Goal: Transaction & Acquisition: Obtain resource

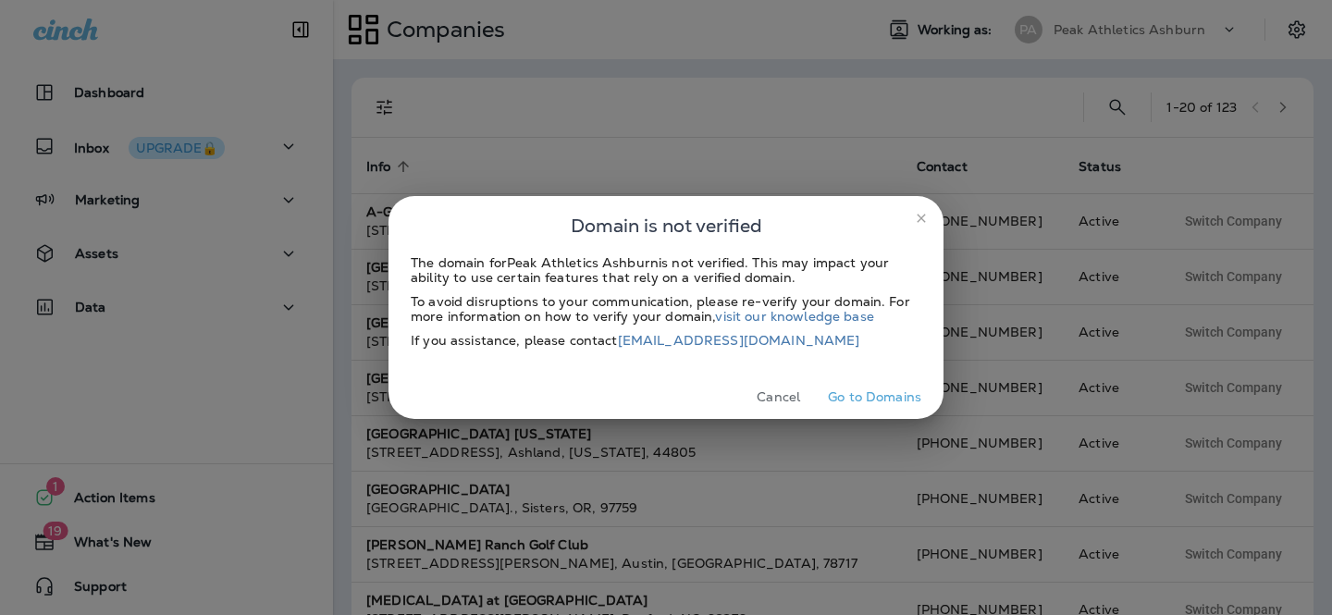
click at [916, 213] on icon "close" at bounding box center [921, 218] width 15 height 15
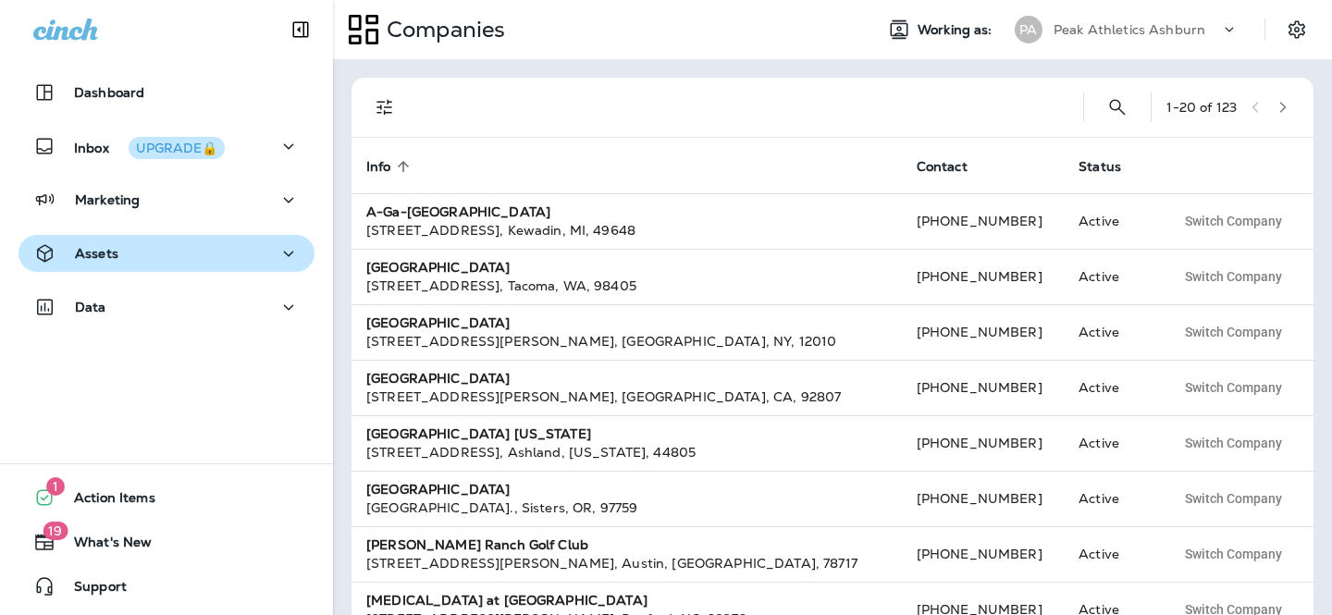
click at [180, 237] on button "Assets" at bounding box center [166, 253] width 296 height 37
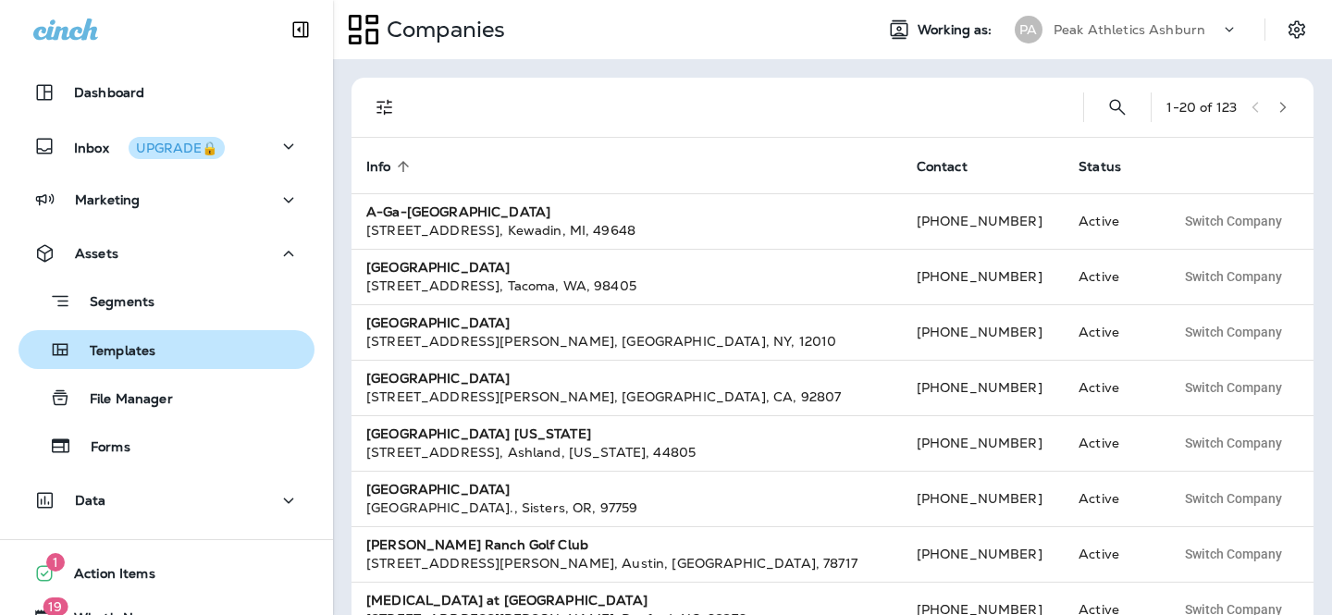
click at [148, 347] on p "Templates" at bounding box center [113, 352] width 84 height 18
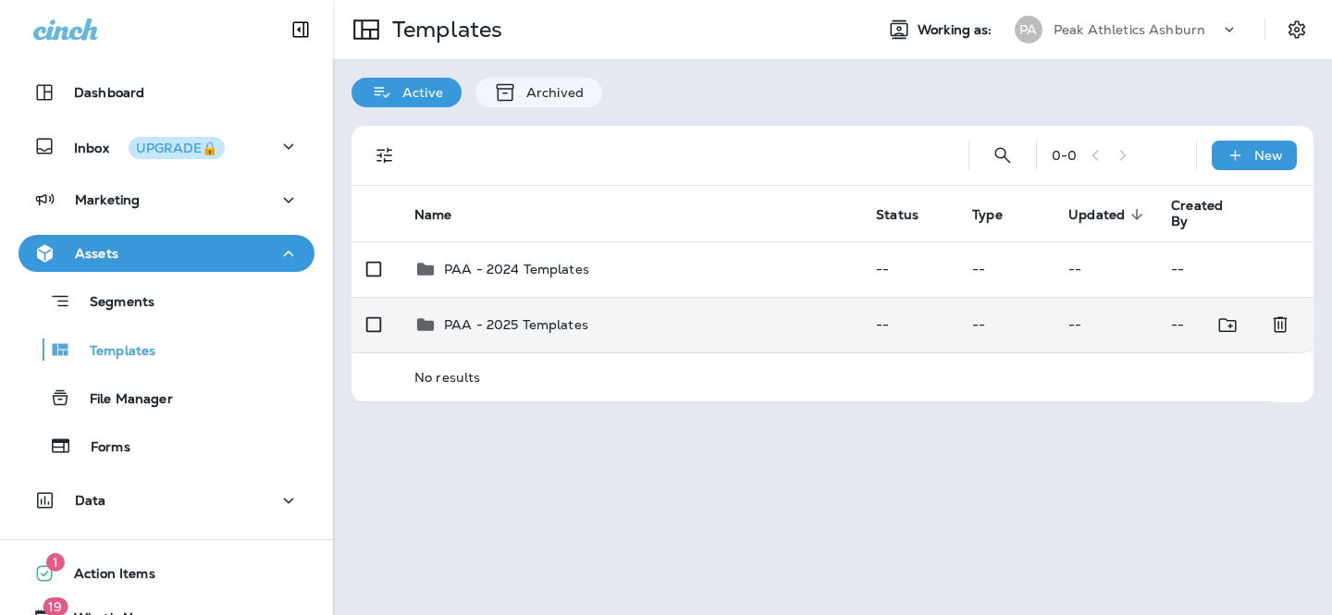
click at [632, 332] on div "PAA - 2025 Templates" at bounding box center [630, 325] width 432 height 22
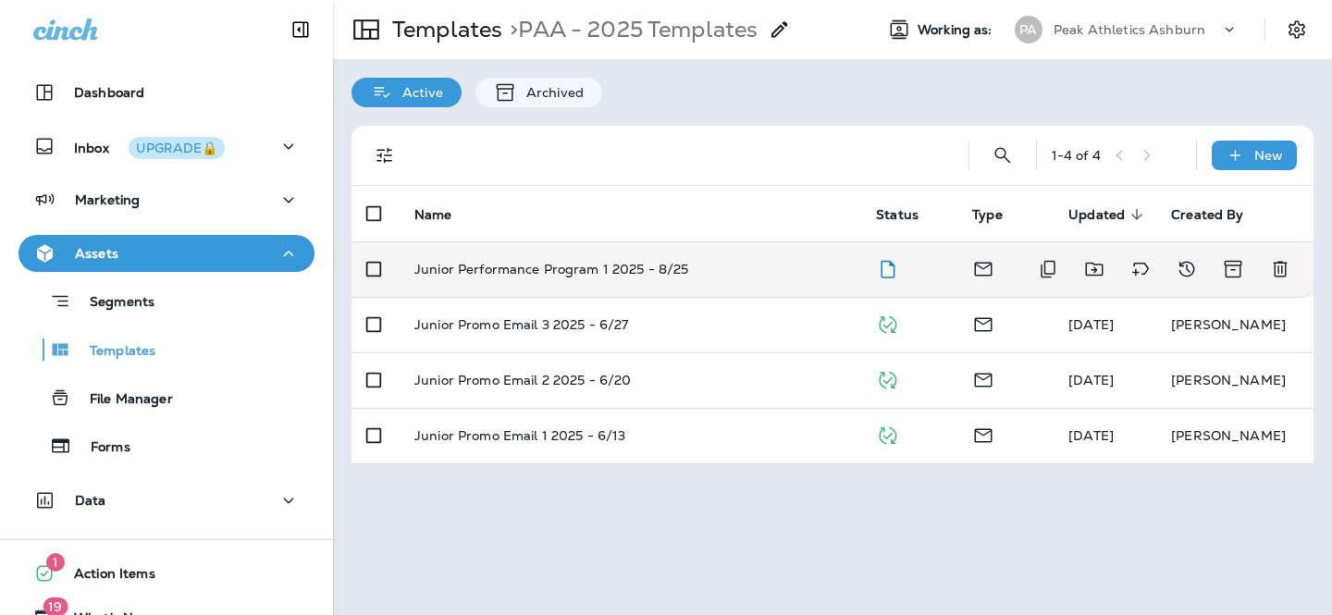
click at [634, 277] on td "Junior Performance Program 1 2025 - 8/25" at bounding box center [630, 268] width 461 height 55
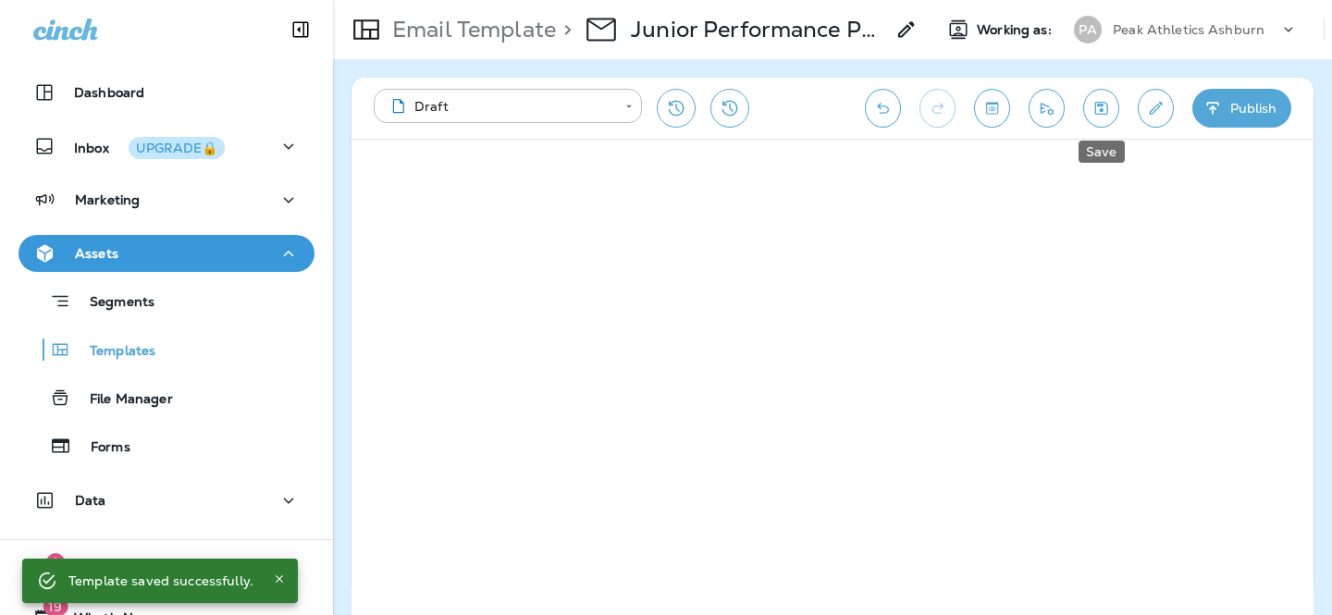
click at [1095, 111] on icon "Save" at bounding box center [1100, 108] width 19 height 18
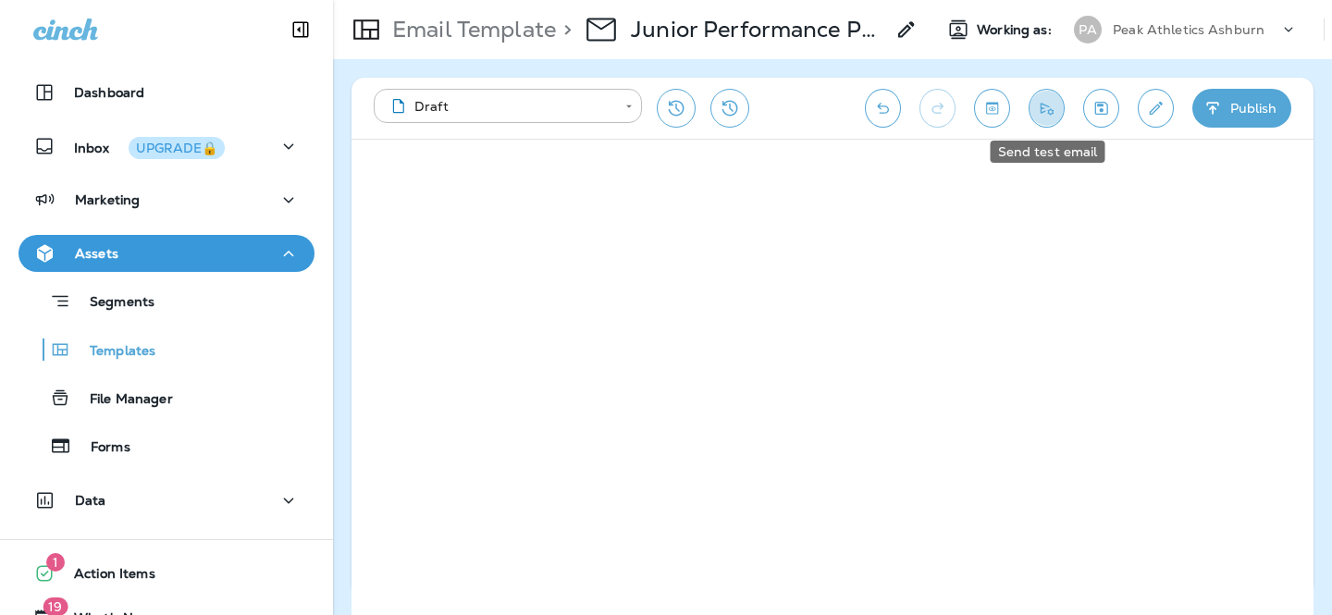
click at [1036, 109] on button "Send test email" at bounding box center [1046, 108] width 36 height 39
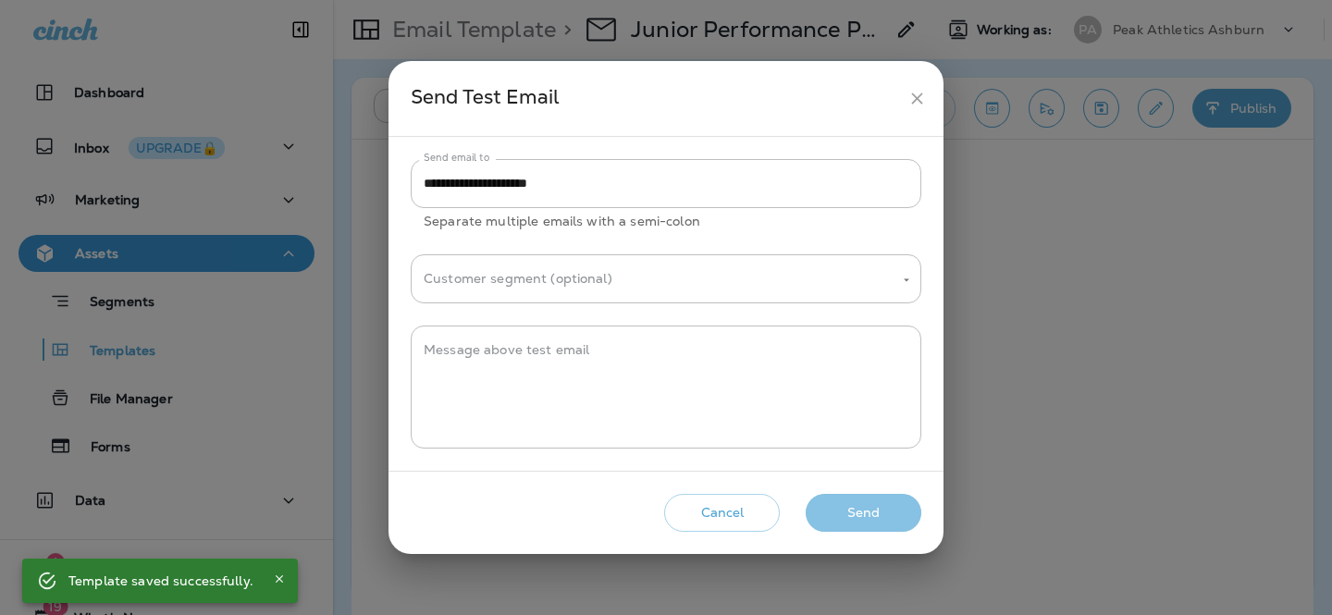
click at [865, 512] on button "Send" at bounding box center [864, 513] width 116 height 38
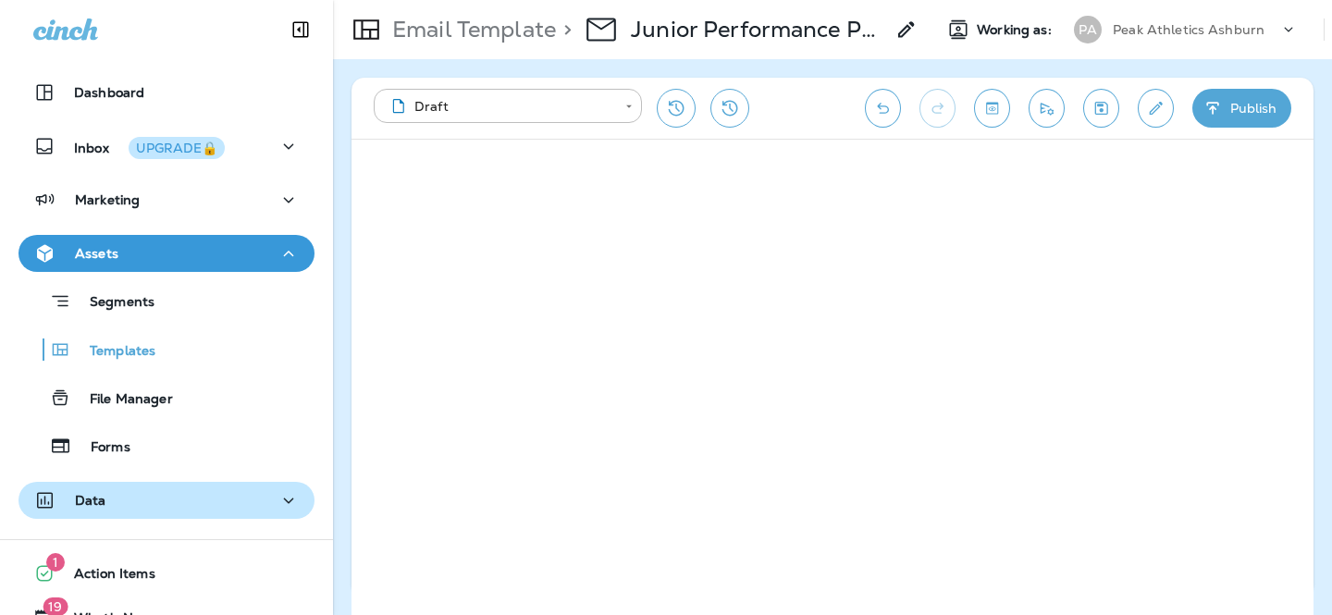
click at [179, 498] on div "Data" at bounding box center [166, 500] width 266 height 23
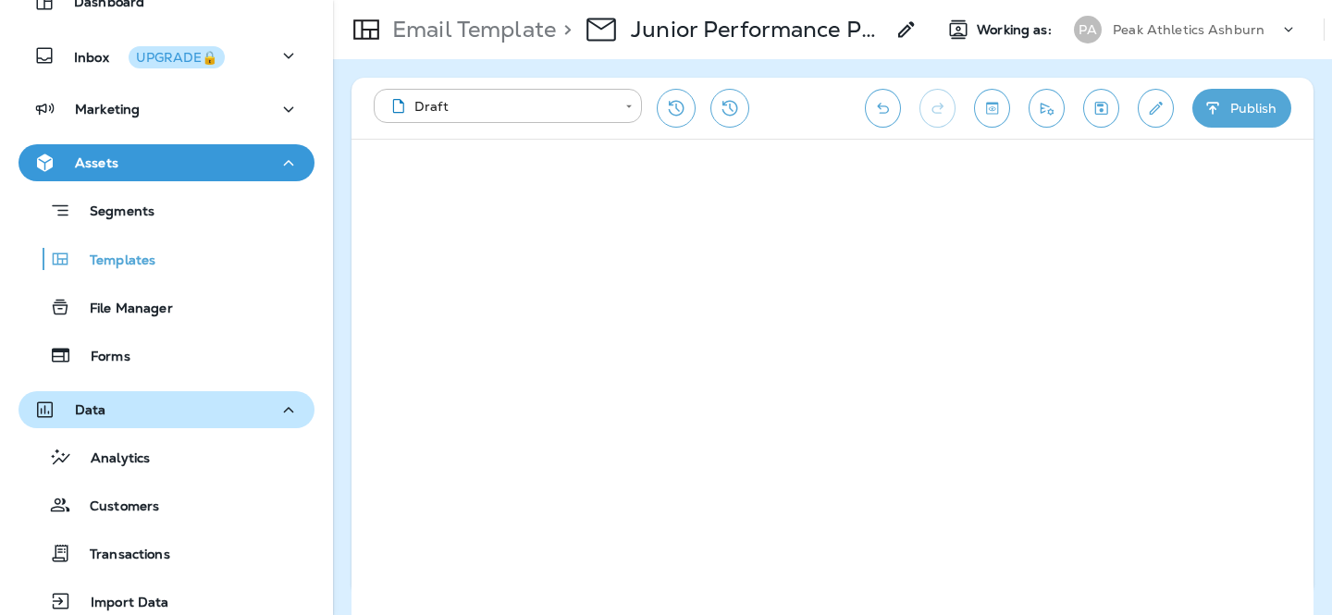
scroll to position [159, 0]
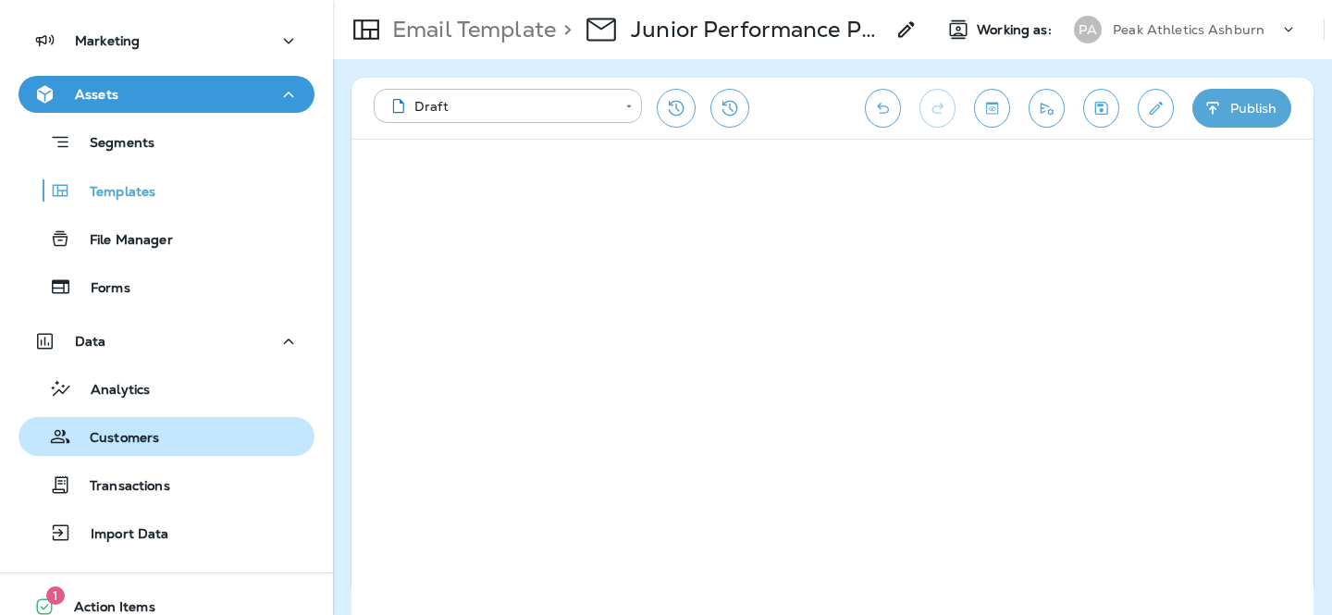
click at [164, 440] on div "Customers" at bounding box center [166, 437] width 281 height 28
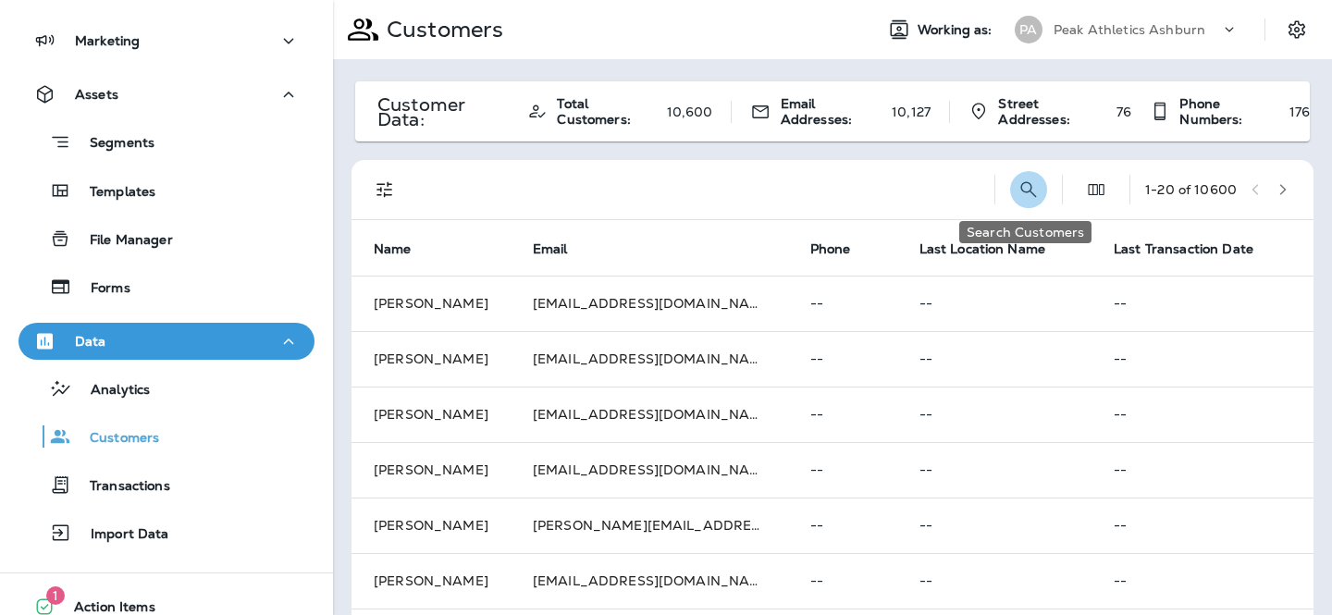
click at [1019, 191] on icon "Search Customers" at bounding box center [1028, 189] width 22 height 22
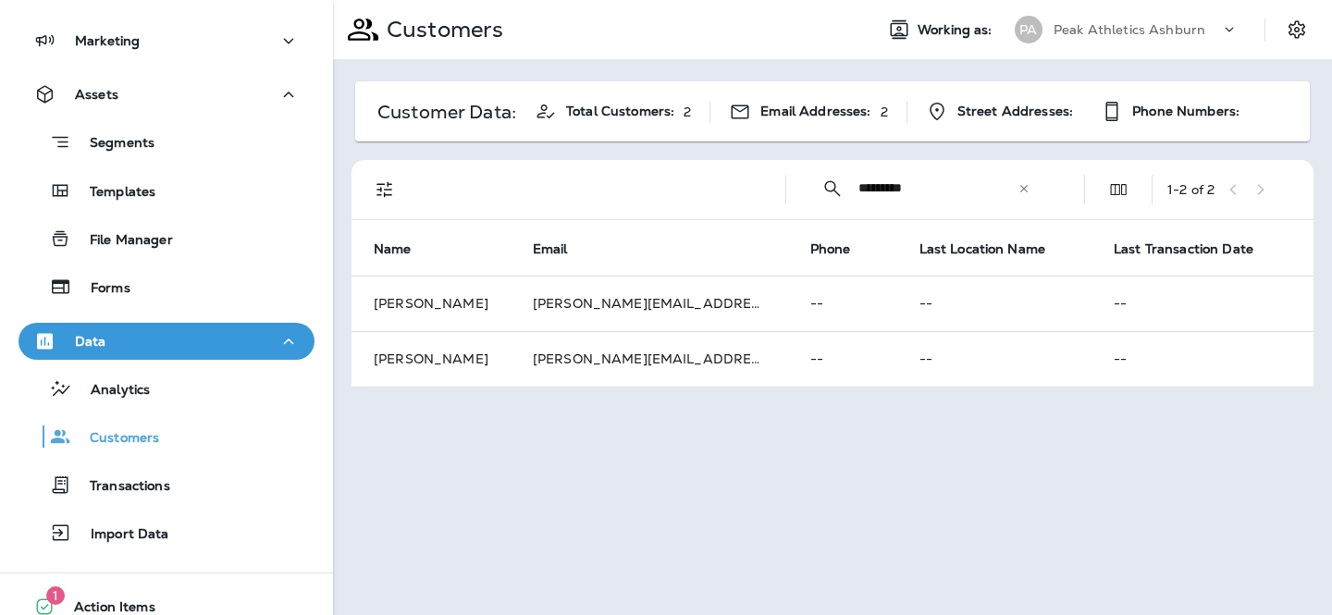
type input "*********"
click at [1027, 189] on icon at bounding box center [1023, 188] width 13 height 13
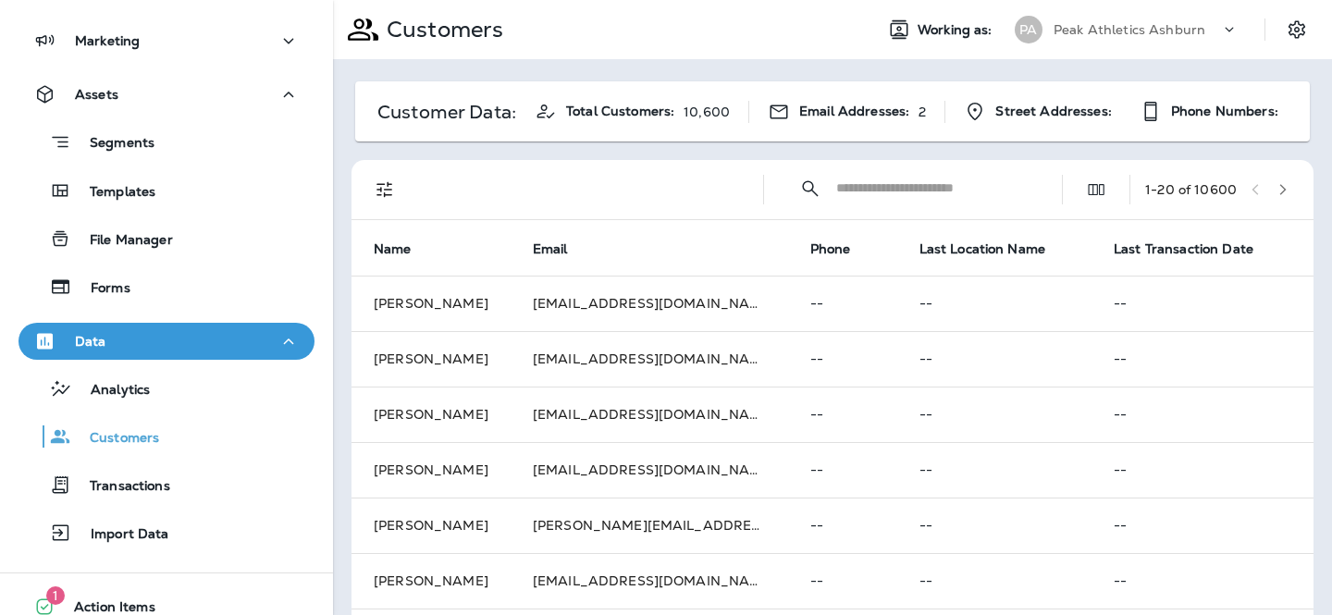
click at [961, 182] on input "text" at bounding box center [932, 188] width 192 height 49
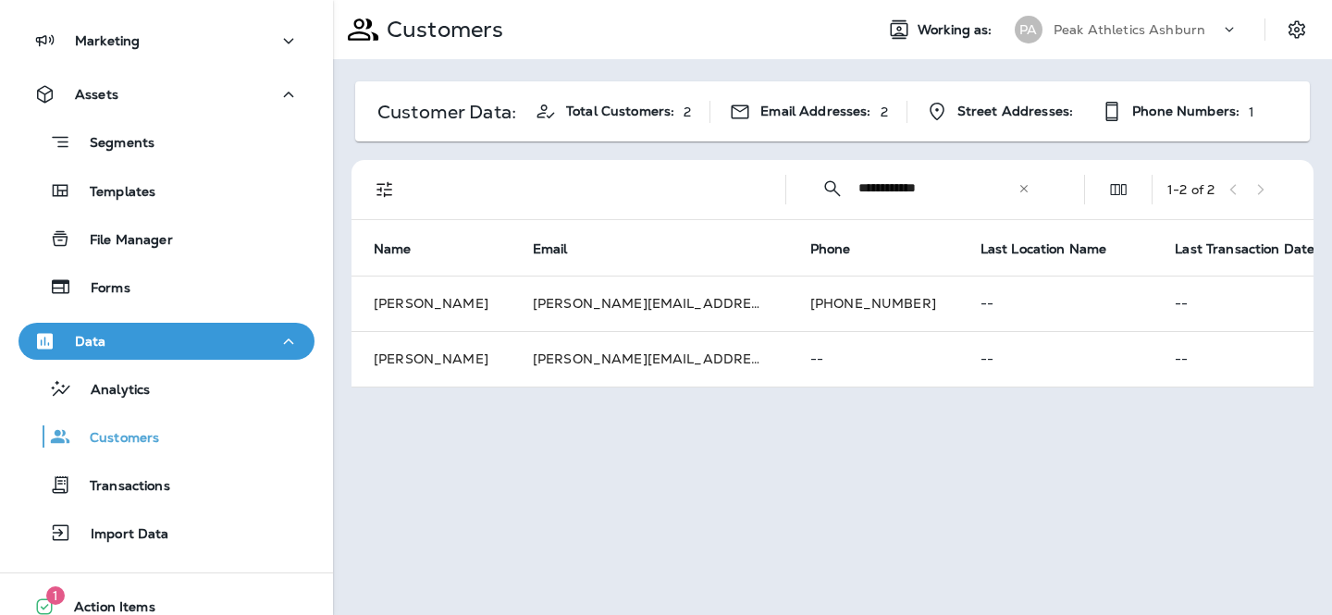
type input "**********"
click at [1028, 191] on icon at bounding box center [1023, 188] width 13 height 13
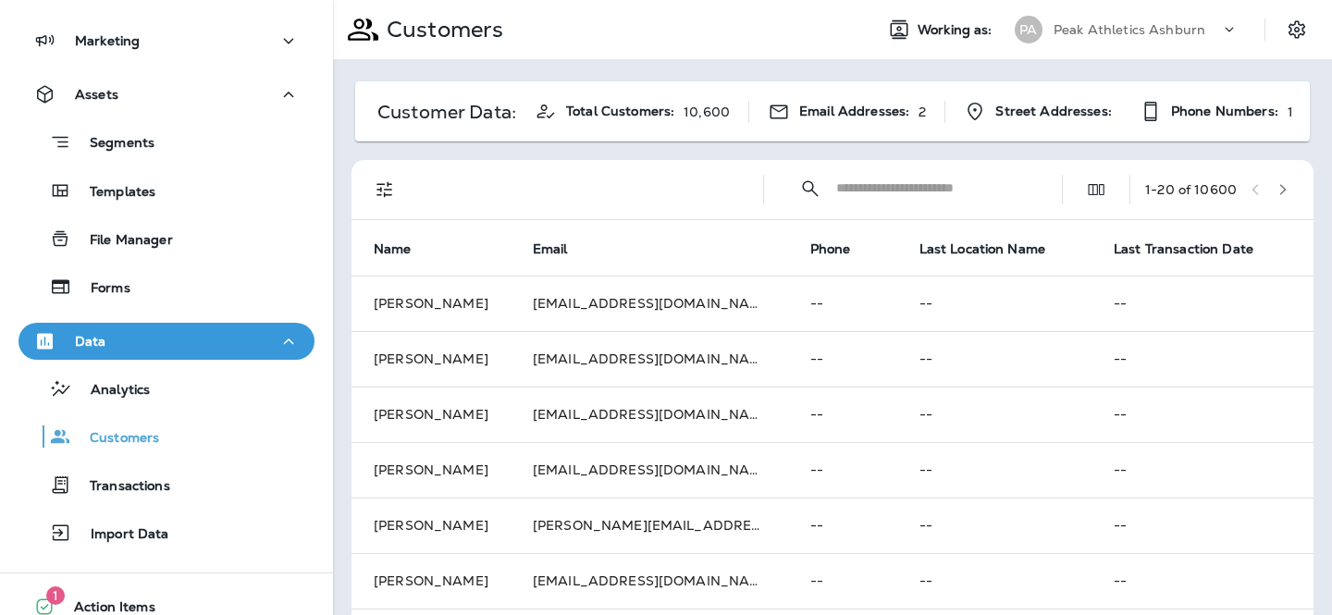
click at [922, 186] on input "text" at bounding box center [932, 188] width 192 height 49
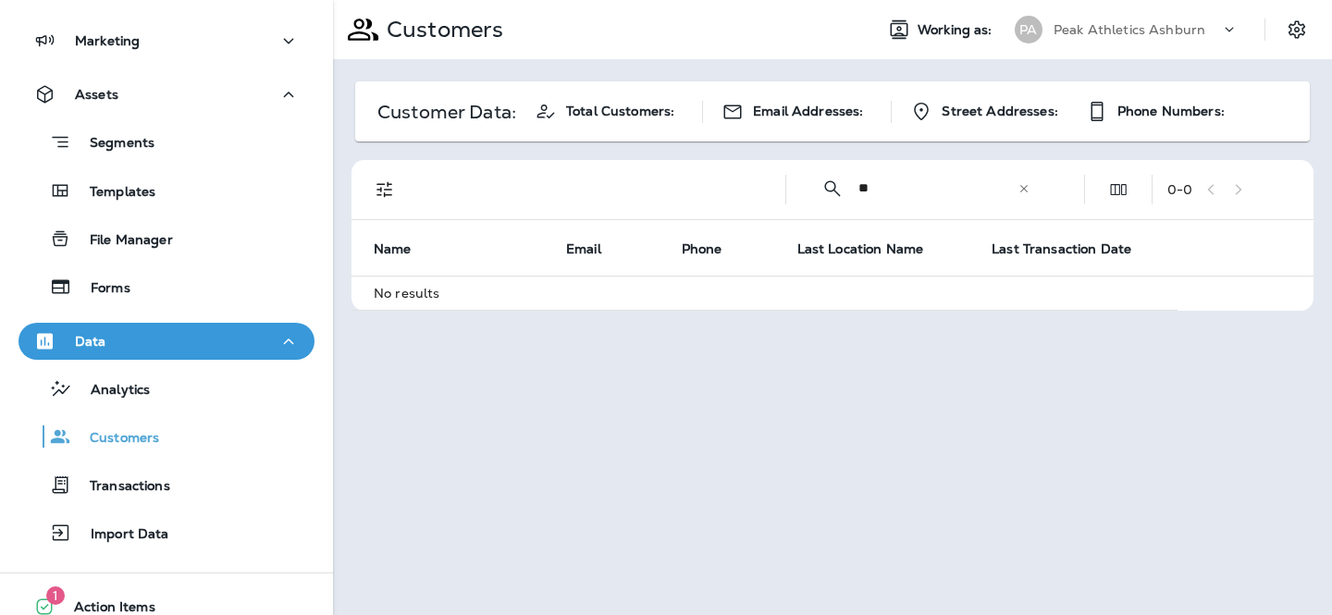
type input "*"
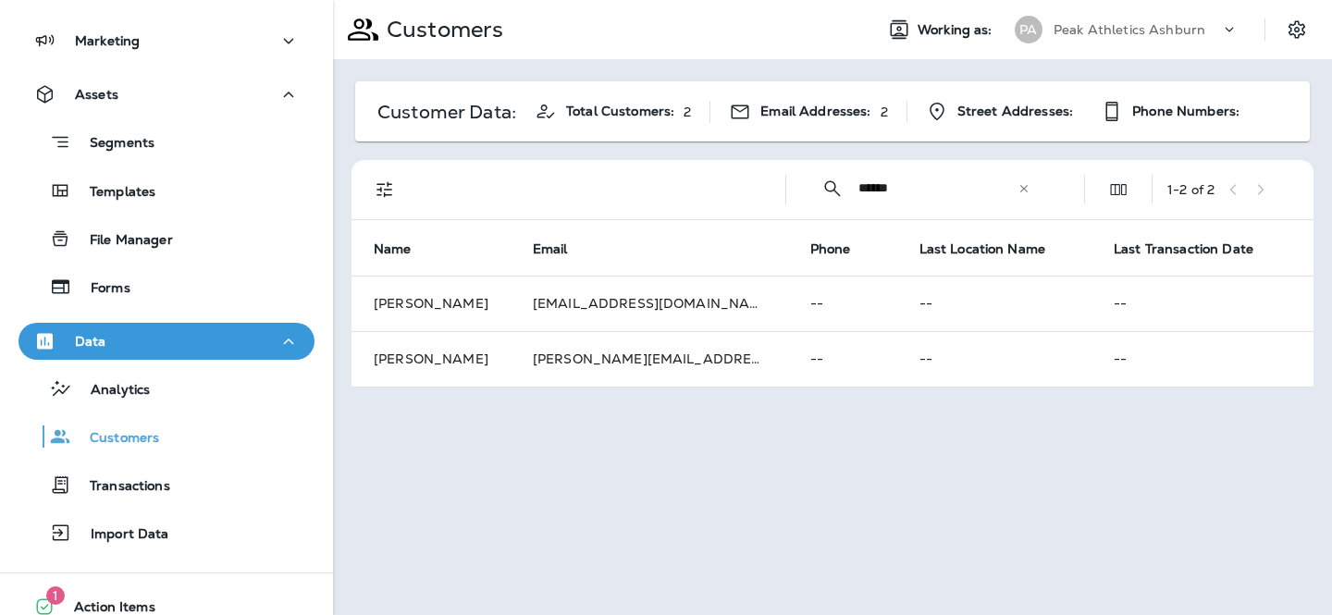
type input "******"
click at [1028, 190] on icon at bounding box center [1023, 188] width 13 height 13
